Goal: Task Accomplishment & Management: Manage account settings

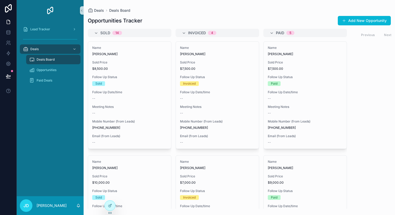
click at [43, 81] on span "Paid Deals" at bounding box center [45, 80] width 16 height 4
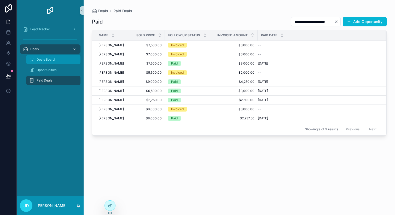
click at [47, 58] on span "Deals Board" at bounding box center [46, 60] width 18 height 4
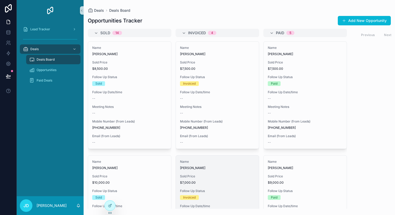
click at [220, 179] on div "Sold Price $7,000.00" at bounding box center [217, 179] width 75 height 10
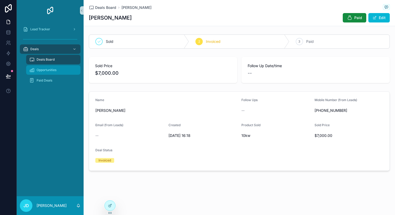
click at [43, 68] on span "Opportunities" at bounding box center [47, 70] width 20 height 4
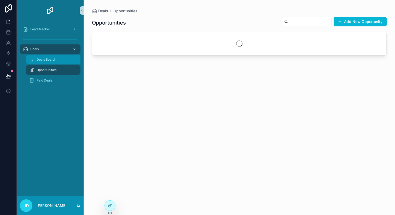
click at [46, 61] on span "Deals Board" at bounding box center [46, 60] width 18 height 4
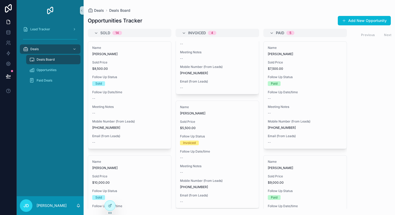
scroll to position [168, 0]
click at [208, 155] on div "Follow Up Date/time --" at bounding box center [217, 156] width 75 height 10
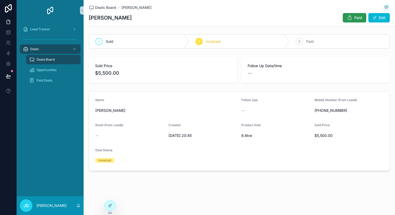
click at [353, 17] on button "Paid" at bounding box center [355, 17] width 24 height 9
click at [45, 57] on div "Deals Board" at bounding box center [53, 59] width 48 height 8
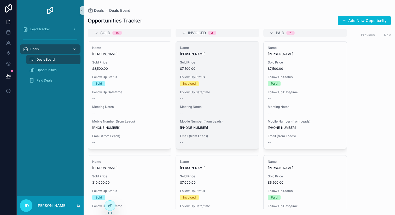
click at [231, 84] on div "Invoiced" at bounding box center [217, 83] width 75 height 5
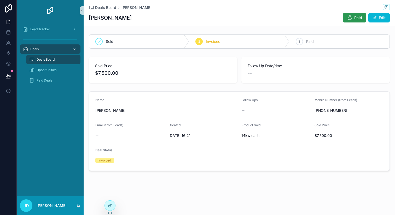
click at [349, 18] on icon "scrollable content" at bounding box center [349, 17] width 5 height 5
click at [46, 58] on span "Deals Board" at bounding box center [46, 60] width 18 height 4
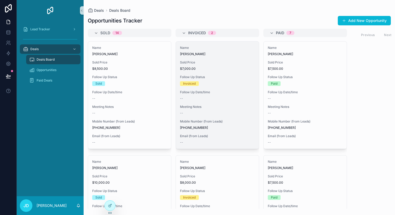
click at [223, 106] on span "Meeting Notes" at bounding box center [217, 107] width 75 height 4
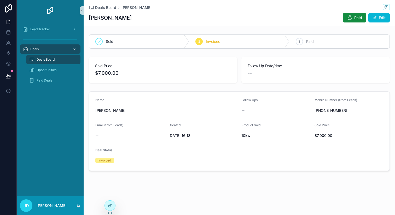
click at [233, 118] on form "Name [PERSON_NAME] Follow Ups -- Mobile Number (from Leads) [PHONE_NUMBER] Emai…" at bounding box center [239, 131] width 301 height 79
click at [112, 208] on div at bounding box center [110, 206] width 10 height 10
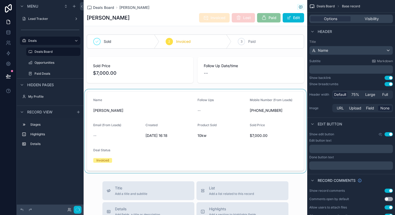
click at [221, 134] on div "scrollable content" at bounding box center [196, 131] width 224 height 84
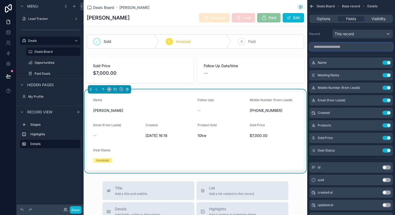
click at [340, 46] on input "scrollable content" at bounding box center [352, 47] width 84 height 8
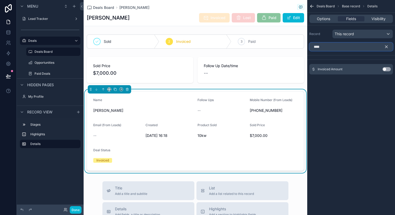
type input "****"
click at [384, 71] on button "Use setting" at bounding box center [387, 69] width 8 height 4
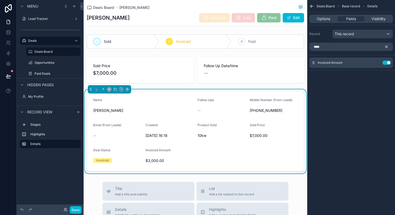
click at [389, 48] on icon "scrollable content" at bounding box center [386, 46] width 5 height 5
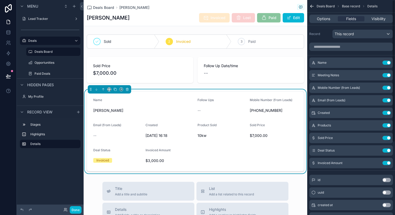
click at [313, 7] on icon "scrollable content" at bounding box center [312, 6] width 5 height 5
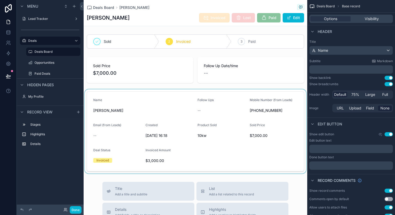
click at [186, 156] on div "scrollable content" at bounding box center [196, 131] width 224 height 84
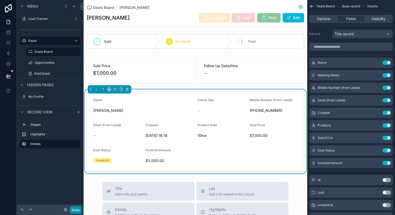
click at [75, 208] on button "Done" at bounding box center [76, 210] width 12 height 8
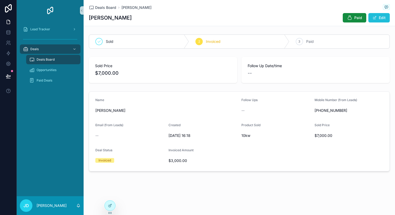
click at [380, 18] on button "Edit" at bounding box center [379, 17] width 21 height 9
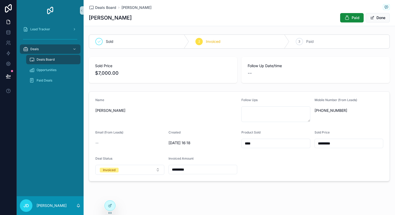
click at [180, 169] on input "*********" at bounding box center [203, 169] width 69 height 7
type input "*********"
click at [260, 195] on div "Deals Board [PERSON_NAME] [PERSON_NAME] Paid Done Sold 2 Invoiced 3 Paid Sold P…" at bounding box center [240, 108] width 312 height 217
click at [381, 19] on button "Done" at bounding box center [378, 17] width 24 height 9
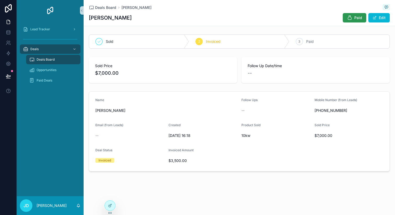
click at [348, 17] on icon "scrollable content" at bounding box center [349, 17] width 5 height 5
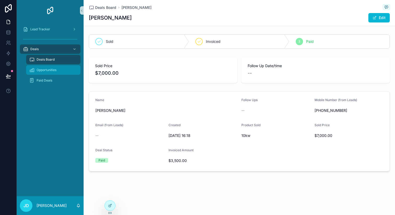
click at [62, 70] on div "Opportunities" at bounding box center [53, 70] width 48 height 8
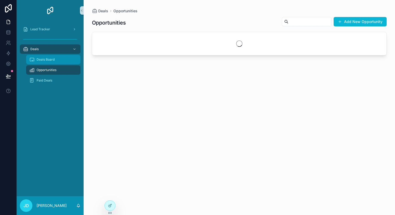
click at [55, 61] on div "Deals Board" at bounding box center [53, 59] width 48 height 8
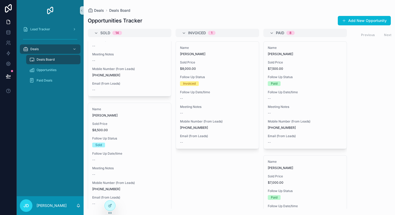
scroll to position [970, 0]
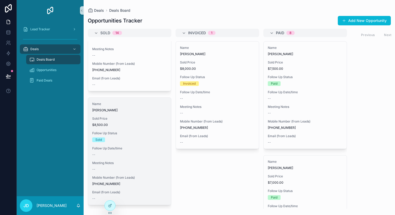
click at [124, 135] on span "Follow Up Status" at bounding box center [129, 133] width 75 height 4
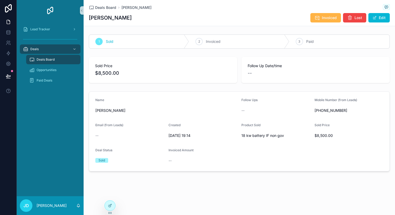
click at [331, 20] on span "Invoiced" at bounding box center [329, 17] width 15 height 5
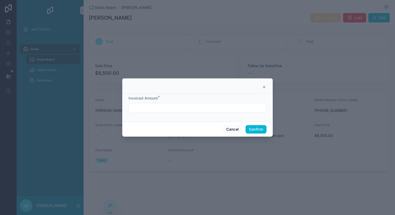
click at [172, 112] on div at bounding box center [198, 107] width 138 height 9
click at [172, 111] on input "text" at bounding box center [198, 107] width 138 height 7
type input "*********"
click at [258, 129] on button "Confirm" at bounding box center [256, 129] width 21 height 8
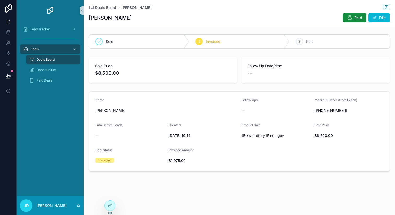
click at [48, 59] on span "Deals Board" at bounding box center [46, 60] width 18 height 4
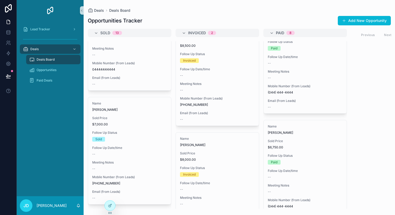
scroll to position [742, 0]
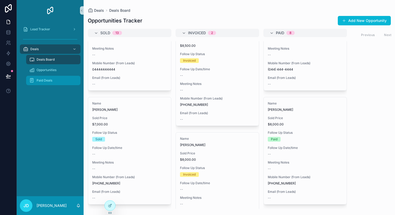
click at [46, 80] on span "Paid Deals" at bounding box center [45, 80] width 16 height 4
